Goal: Check status: Check status

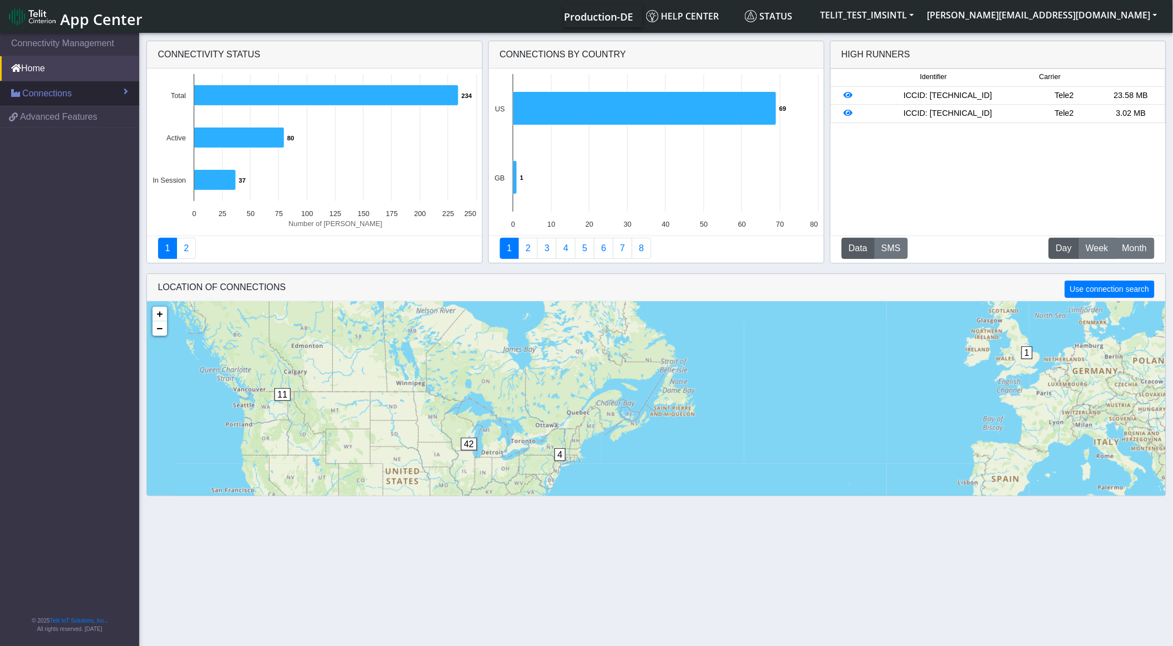
click at [25, 95] on span "Connections" at bounding box center [47, 93] width 50 height 13
click at [64, 110] on link "List" at bounding box center [69, 117] width 139 height 23
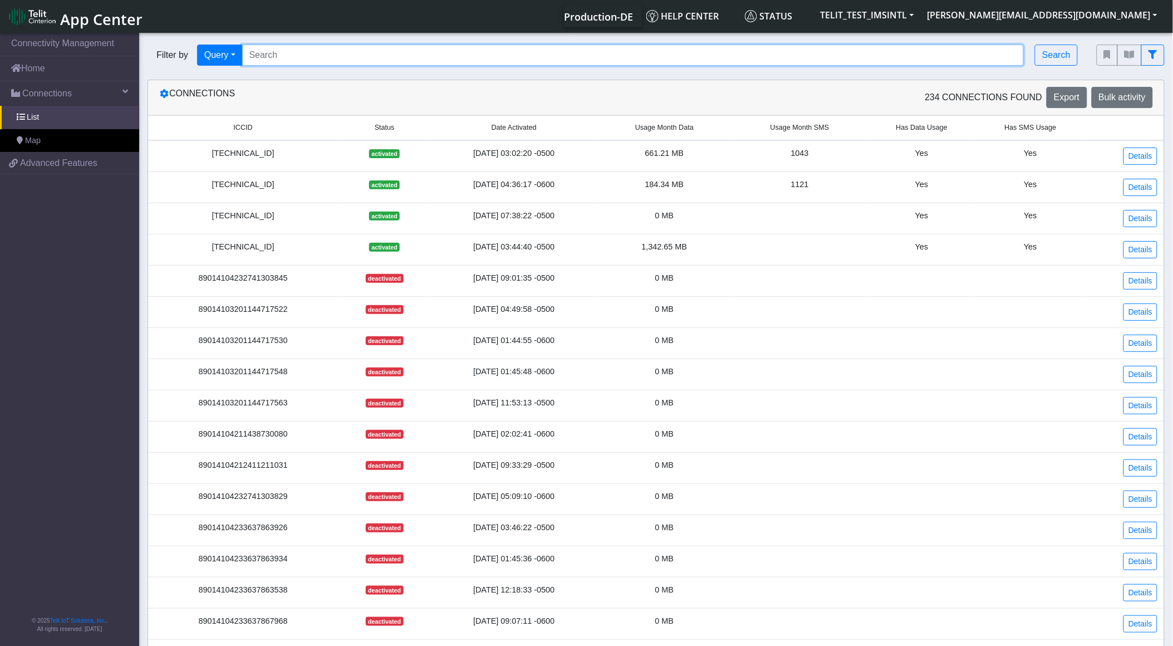
click at [343, 53] on input "Search..." at bounding box center [633, 55] width 782 height 21
paste input "89358152000000587420"
type input "89358152000000587420"
